Goal: Task Accomplishment & Management: Use online tool/utility

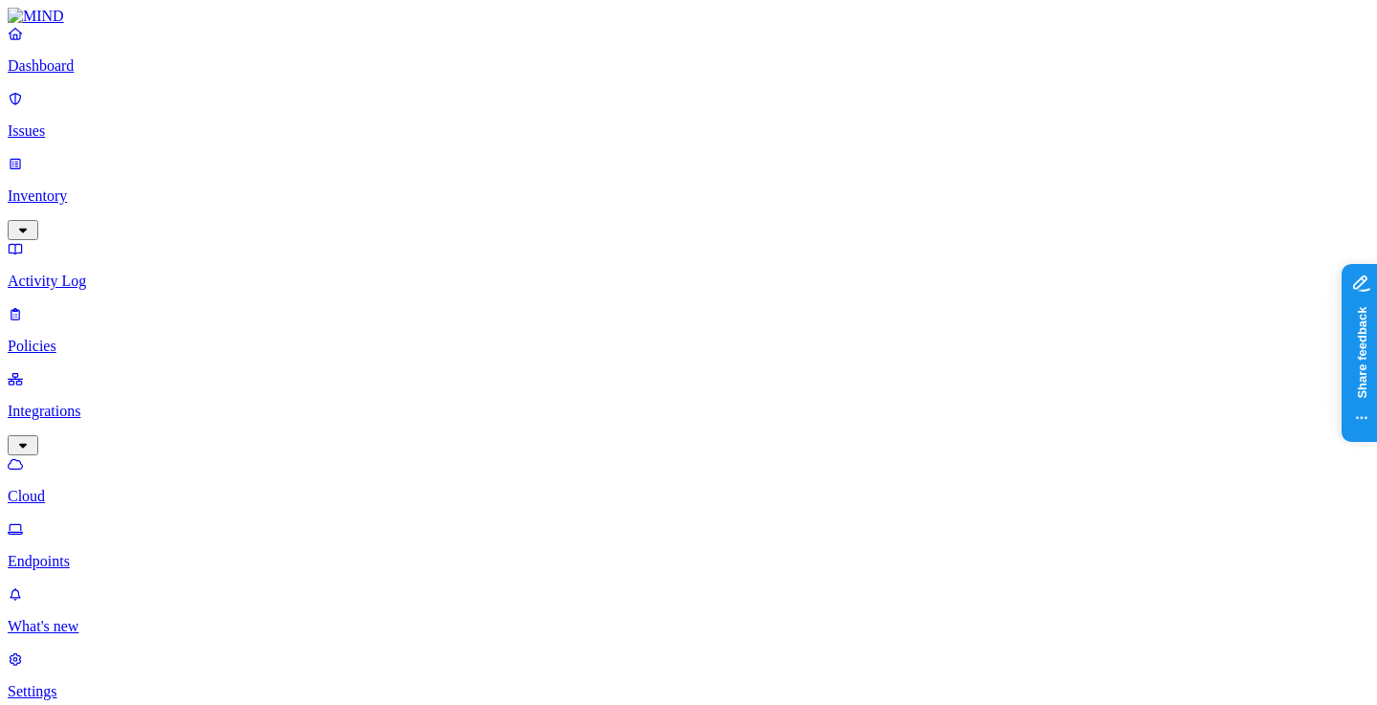
click at [109, 683] on p "Settings" at bounding box center [689, 691] width 1362 height 17
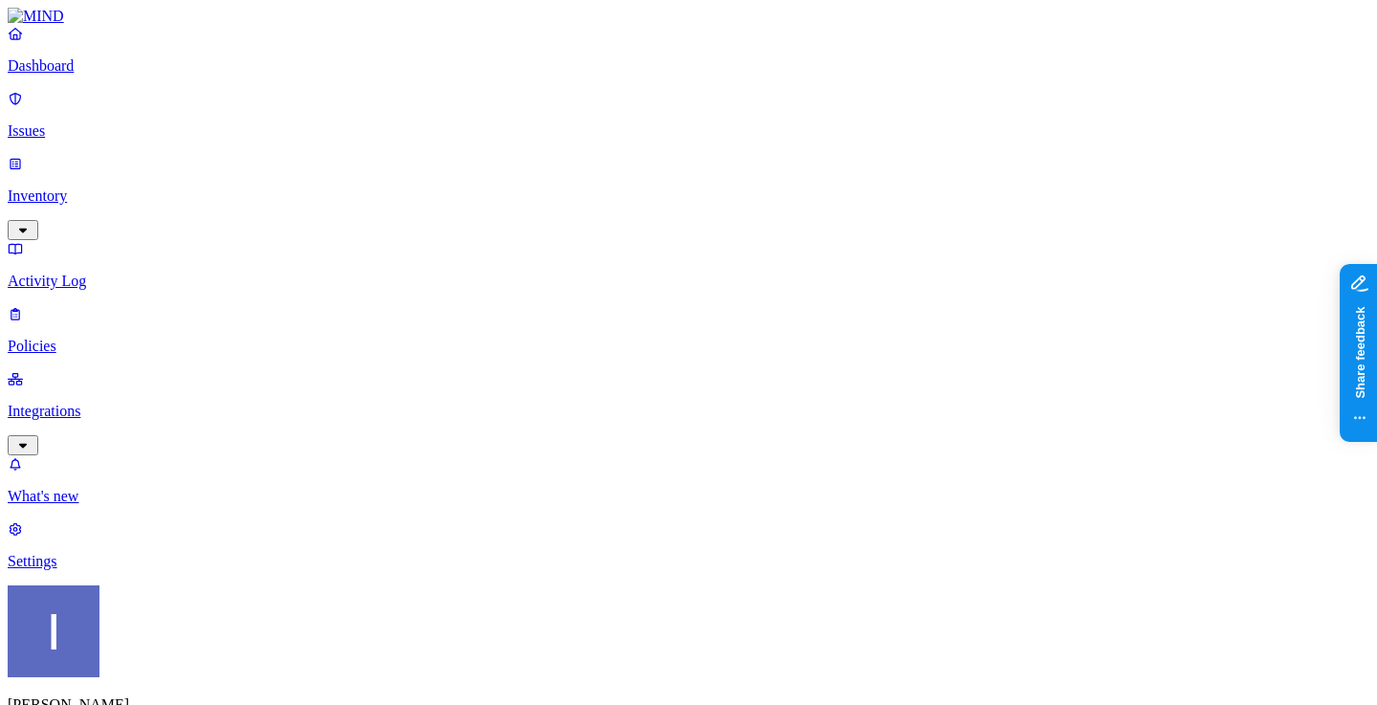
click at [190, 674] on html "Dashboard Issues Inventory Activity Log Policies Integrations What's new 1 Sett…" at bounding box center [688, 660] width 1377 height 1321
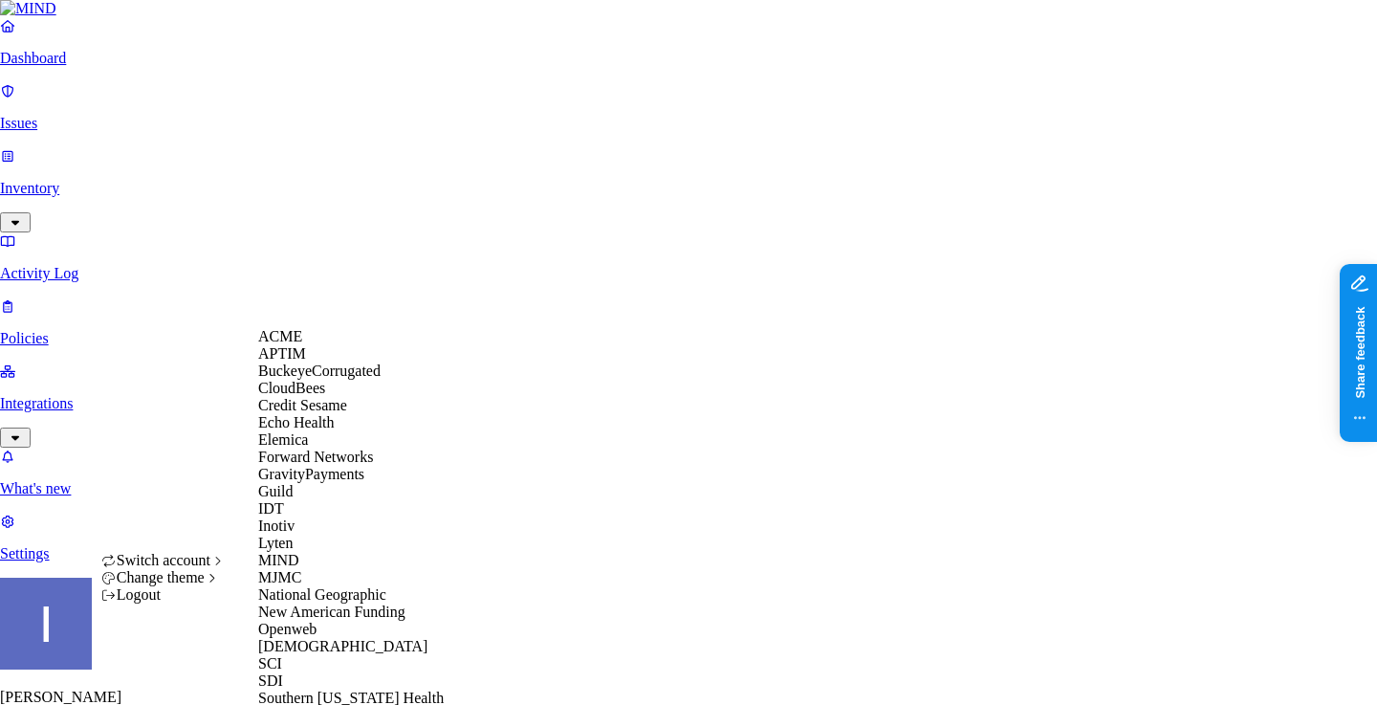
click at [292, 341] on span "ACME" at bounding box center [280, 336] width 44 height 16
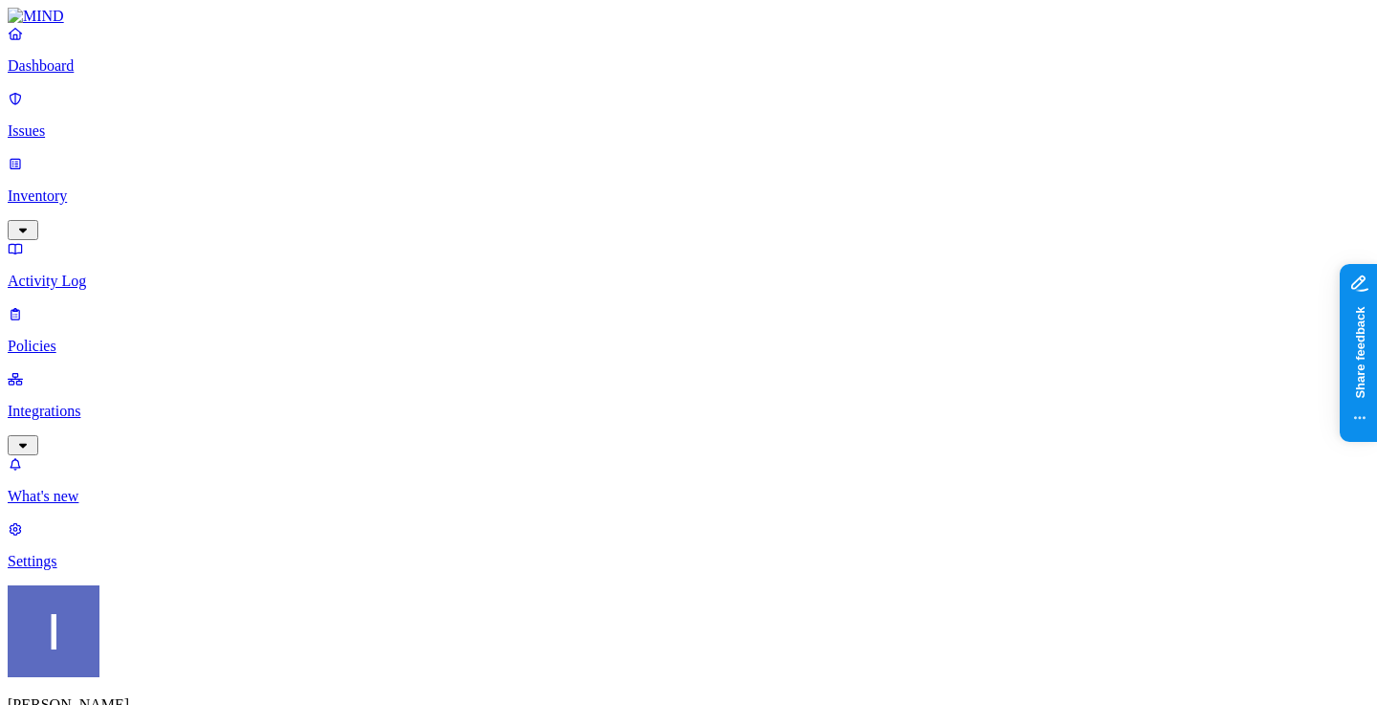
click at [186, 690] on div "[PERSON_NAME] ACME" at bounding box center [689, 683] width 1362 height 196
click at [151, 403] on p "Integrations" at bounding box center [689, 411] width 1362 height 17
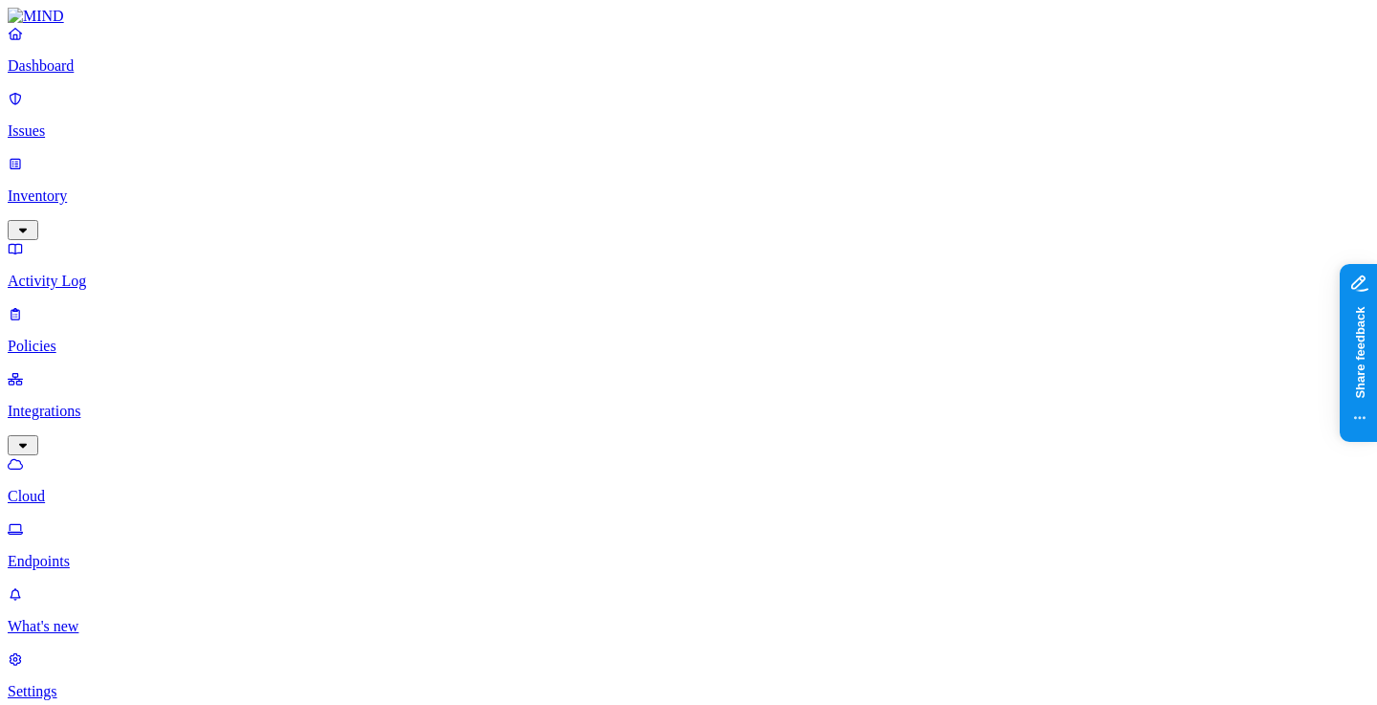
click at [140, 553] on p "Endpoints" at bounding box center [689, 561] width 1362 height 17
click at [126, 650] on link "Settings" at bounding box center [689, 675] width 1362 height 50
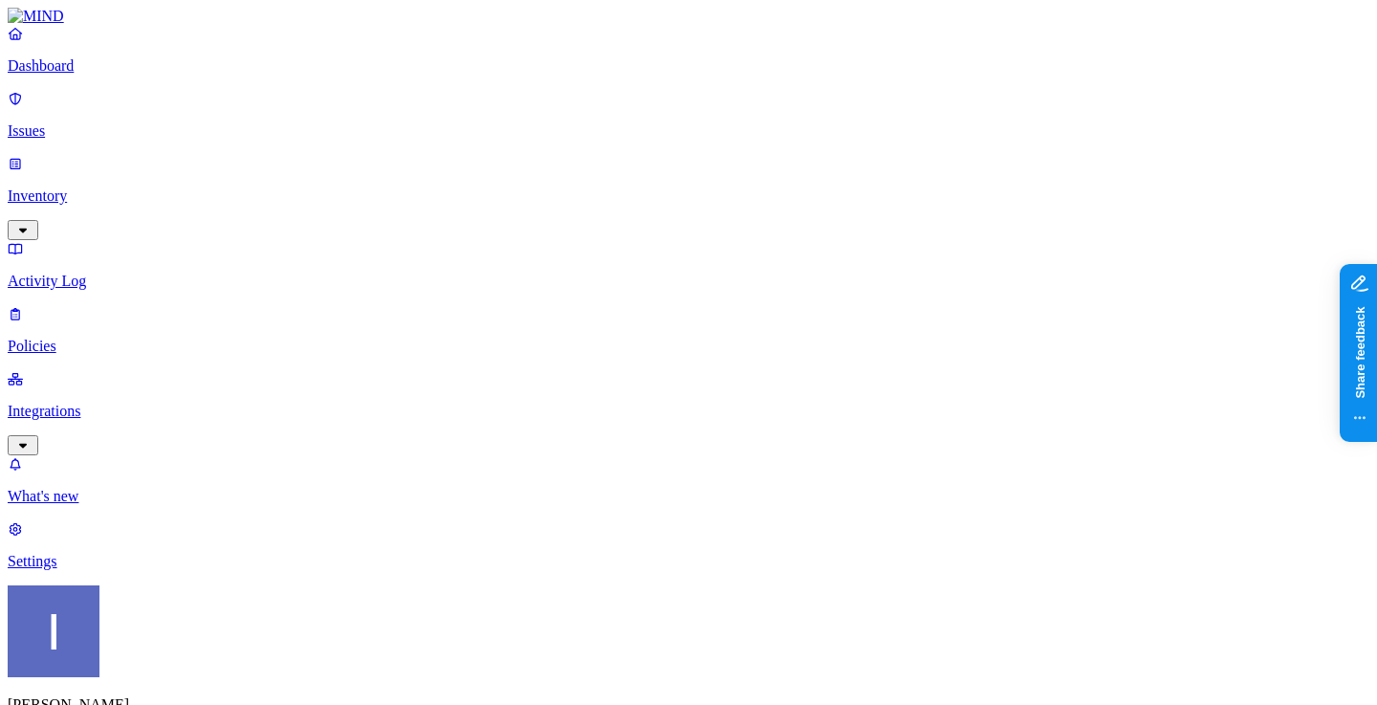
type input "l"
click at [162, 403] on p "Integrations" at bounding box center [689, 411] width 1362 height 17
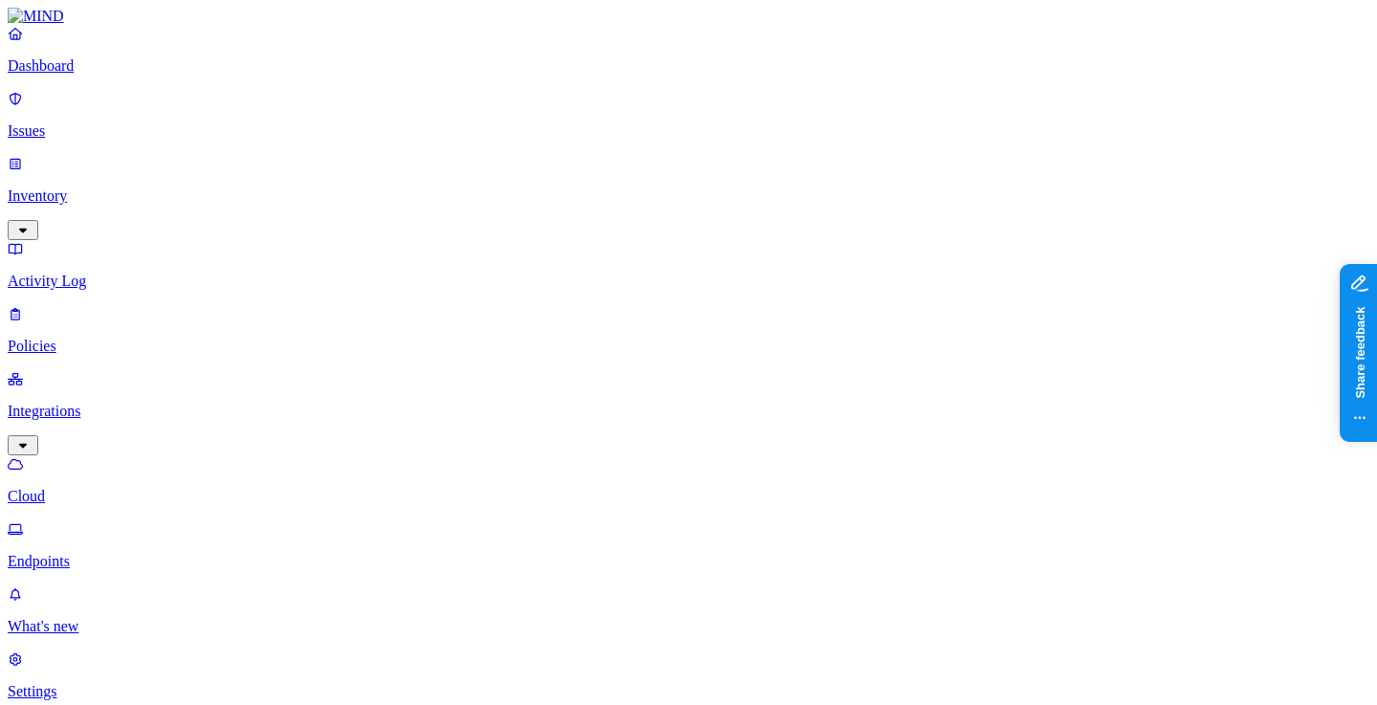
click at [146, 553] on p "Endpoints" at bounding box center [689, 561] width 1362 height 17
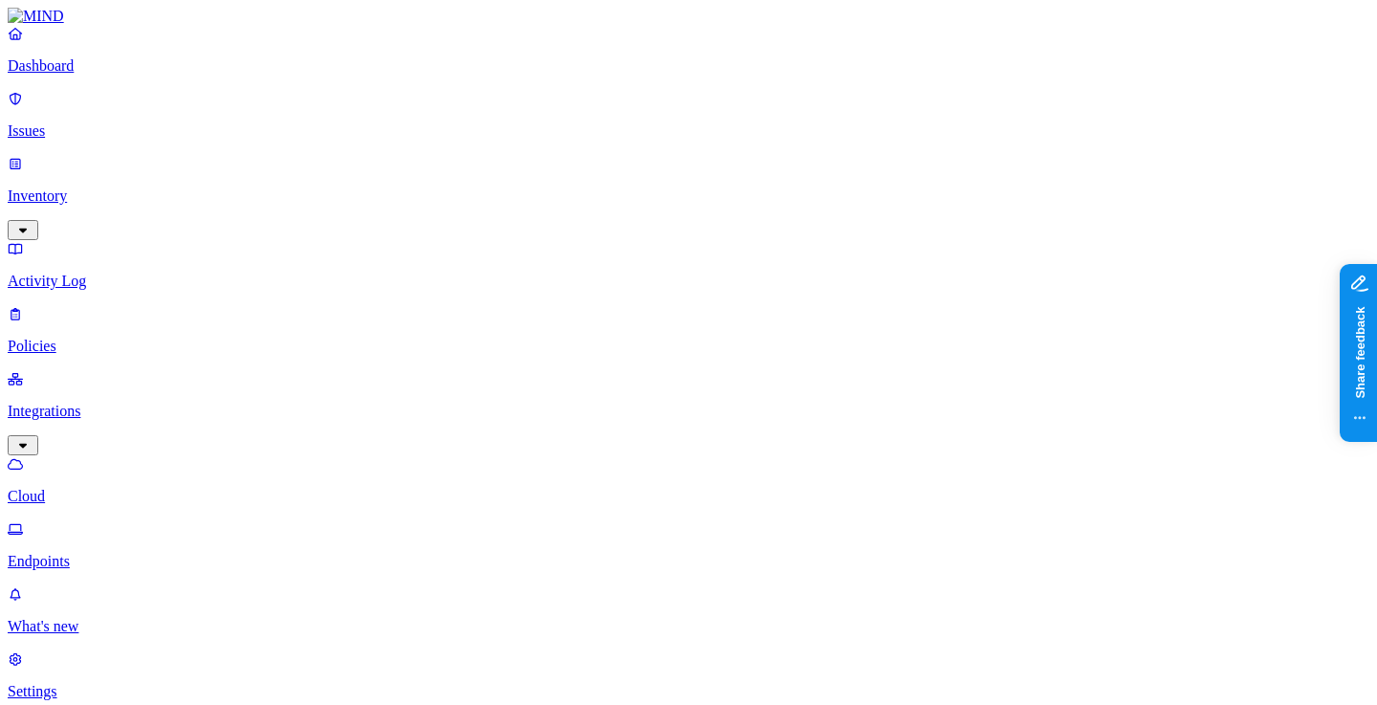
scroll to position [0, 0]
